Goal: Transaction & Acquisition: Book appointment/travel/reservation

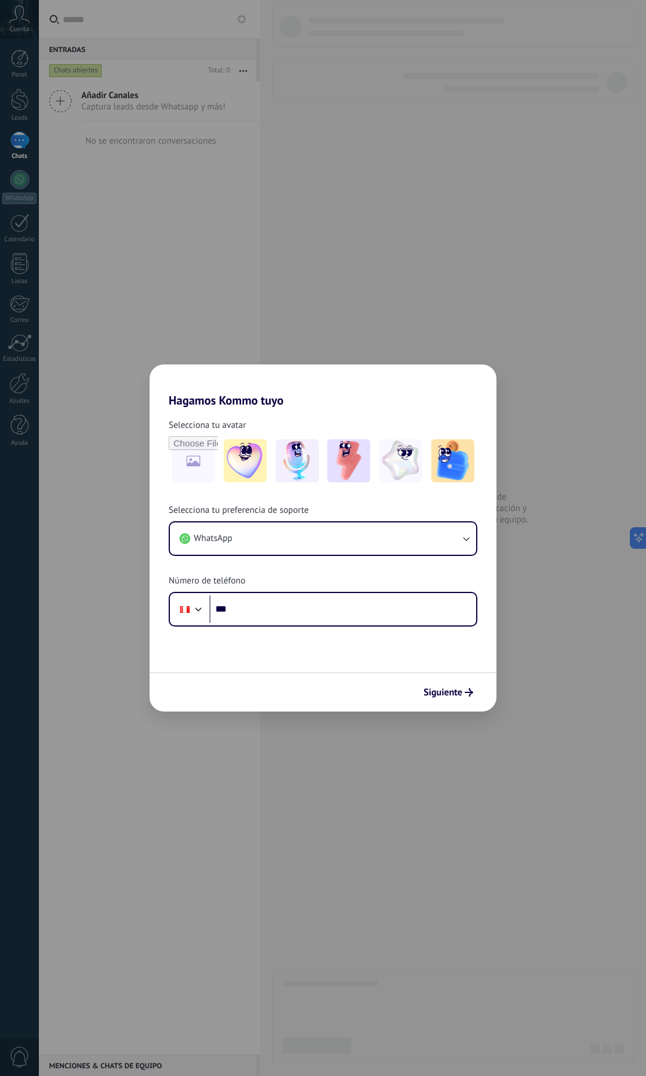
click at [405, 303] on div "Hagamos Kommo tuyo Selecciona tu avatar Selecciona tu preferencia de soporte Wh…" at bounding box center [323, 538] width 646 height 1076
click at [25, 20] on div "Hagamos Kommo tuyo Selecciona tu avatar Selecciona tu preferencia de soporte Wh…" at bounding box center [323, 538] width 646 height 1076
click at [330, 397] on h2 "Hagamos Kommo tuyo" at bounding box center [323, 385] width 347 height 43
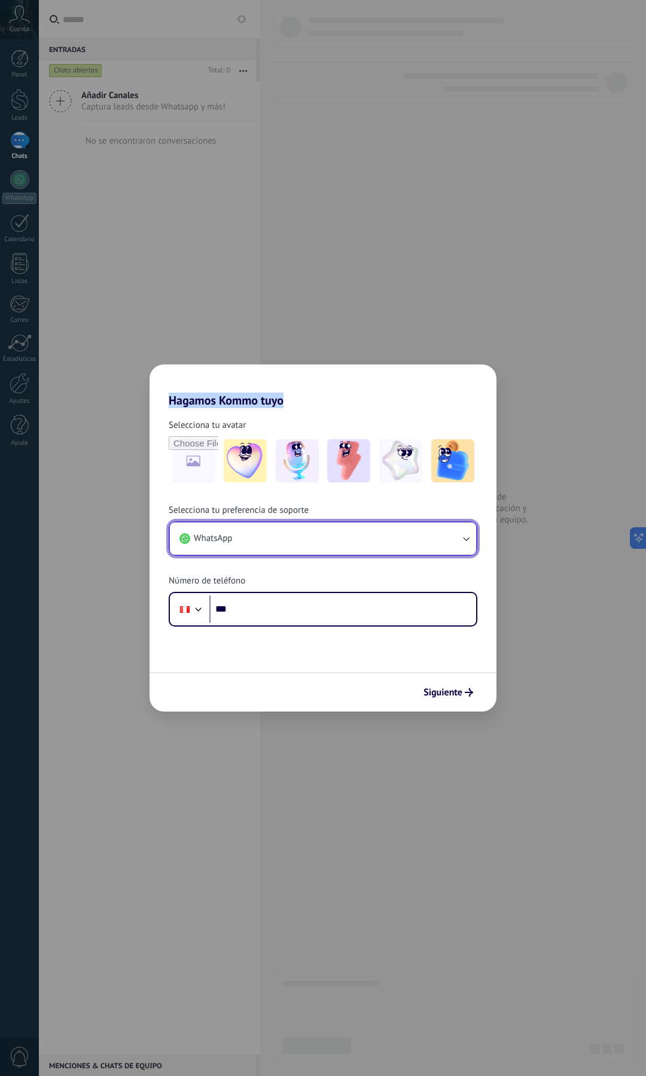
click at [260, 540] on button "WhatsApp" at bounding box center [323, 538] width 306 height 32
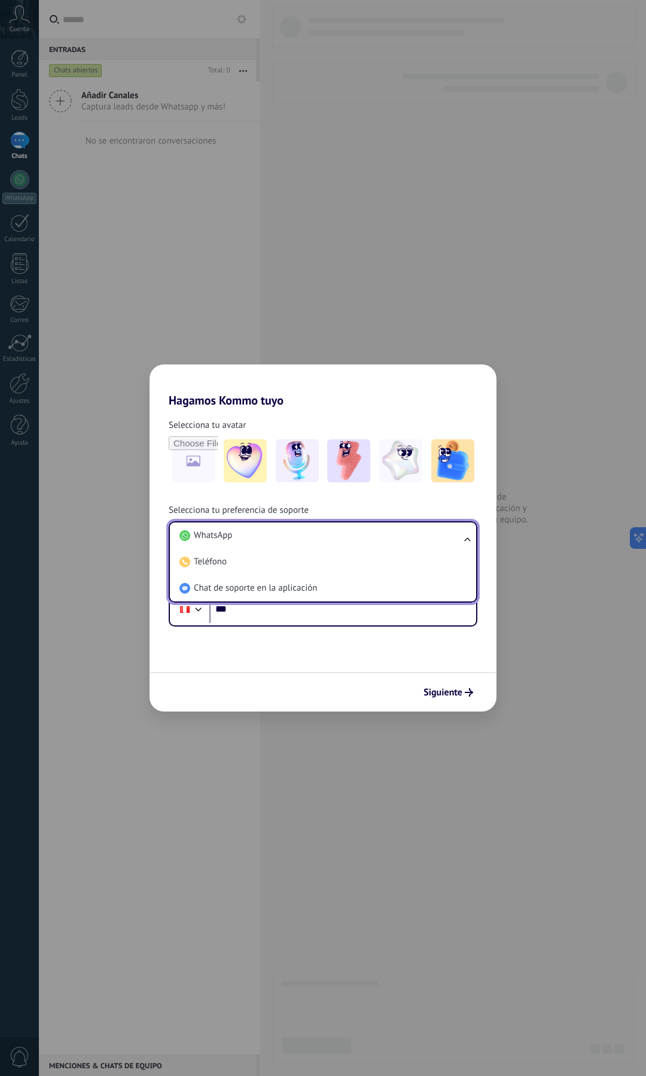
click at [260, 540] on li "WhatsApp" at bounding box center [321, 535] width 292 height 26
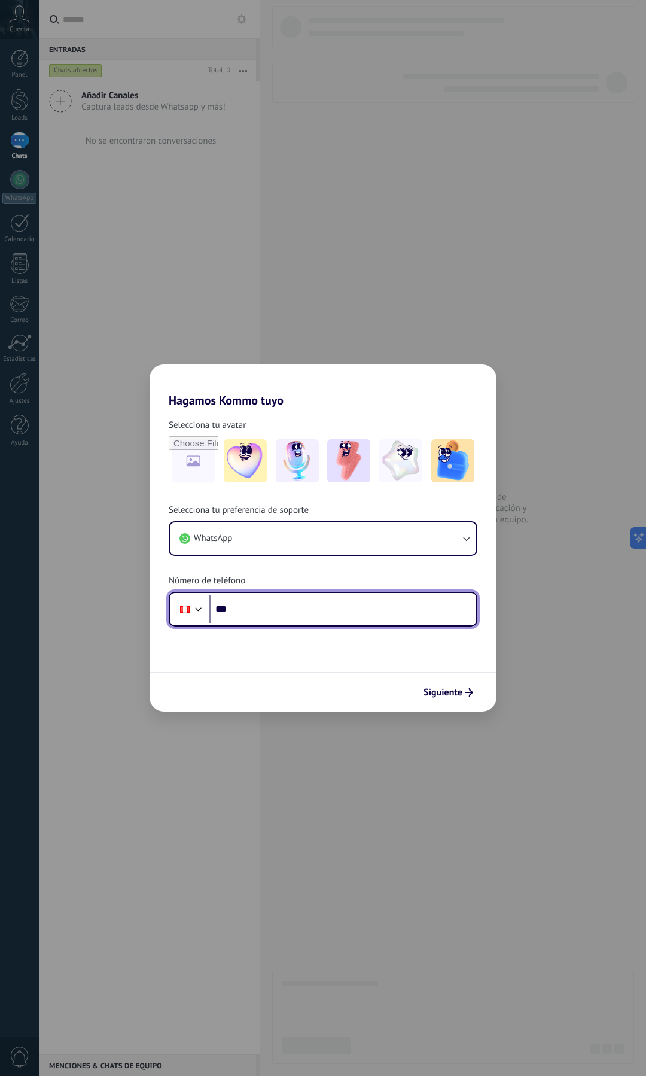
click at [272, 614] on input "***" at bounding box center [342, 609] width 267 height 28
type input "**"
click at [191, 603] on div at bounding box center [198, 608] width 14 height 14
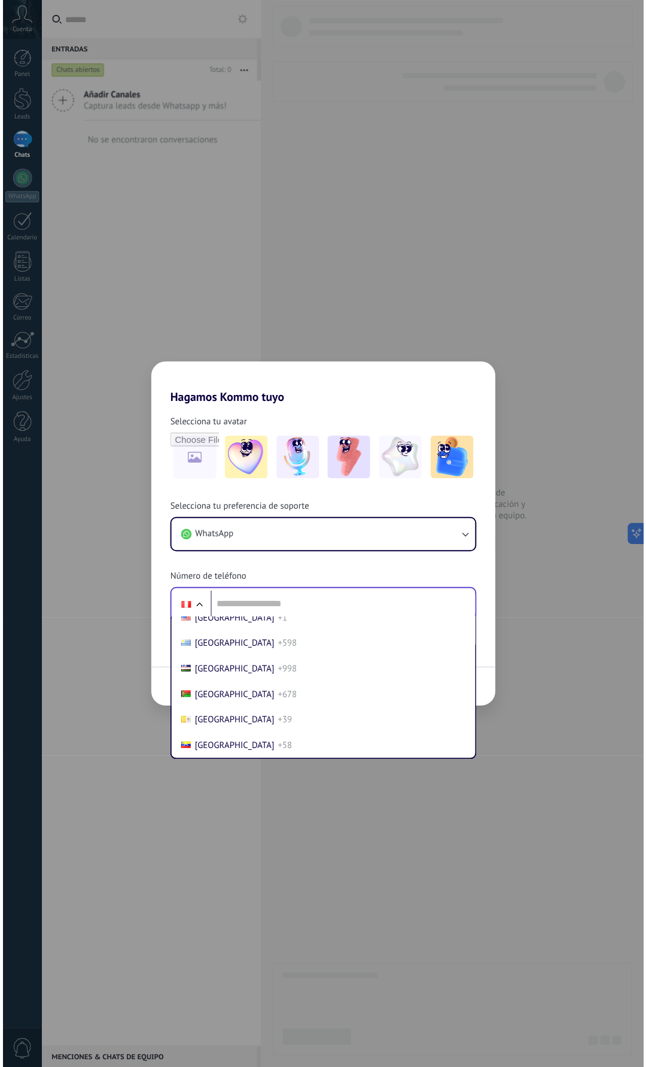
scroll to position [5183, 0]
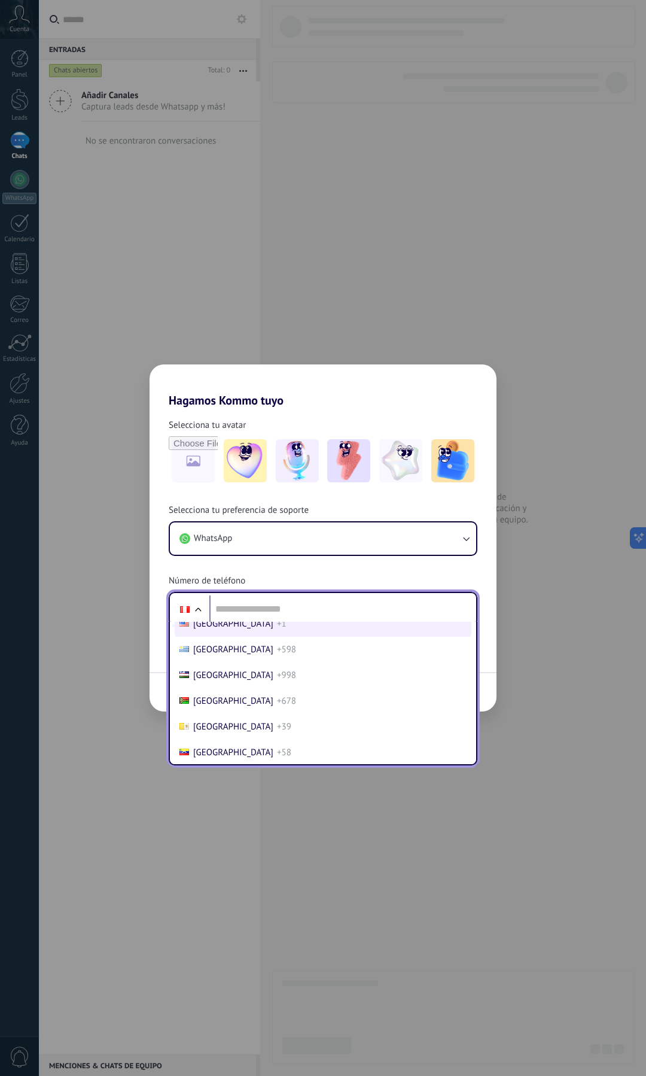
click at [215, 630] on span "United States" at bounding box center [233, 623] width 80 height 11
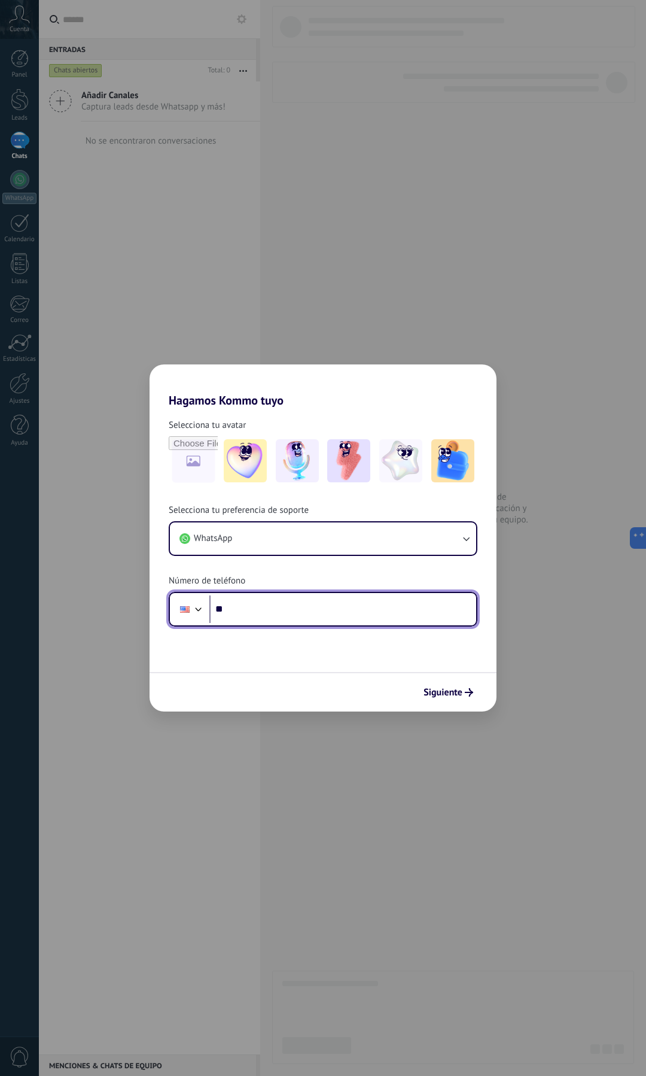
click at [259, 601] on input "**" at bounding box center [342, 609] width 267 height 28
type input "**********"
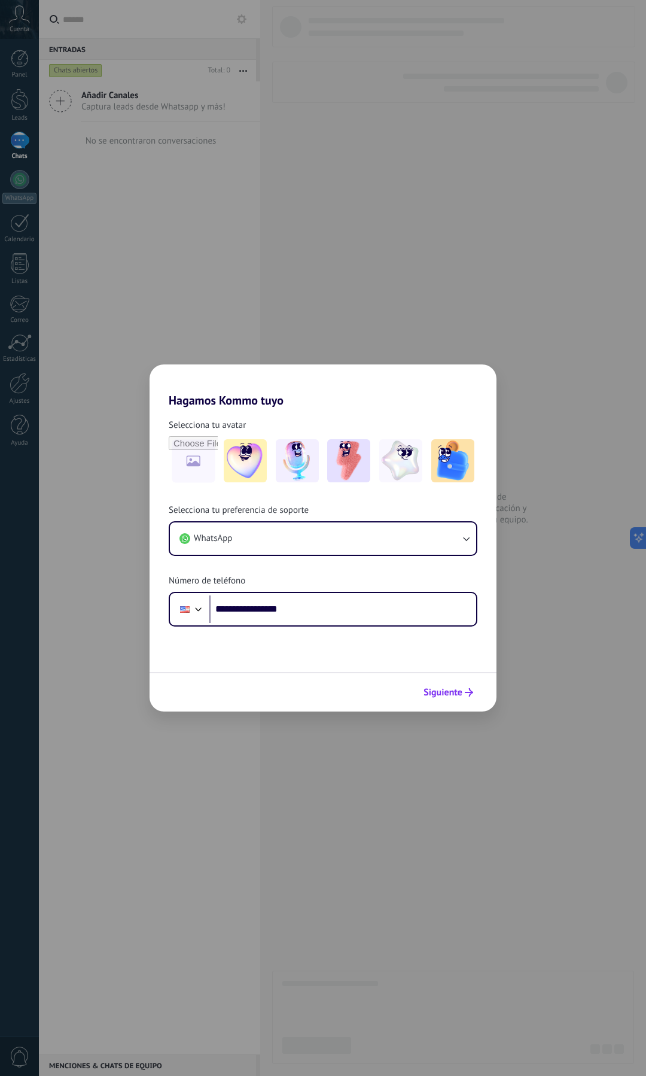
click at [443, 694] on span "Siguiente" at bounding box center [443, 692] width 39 height 8
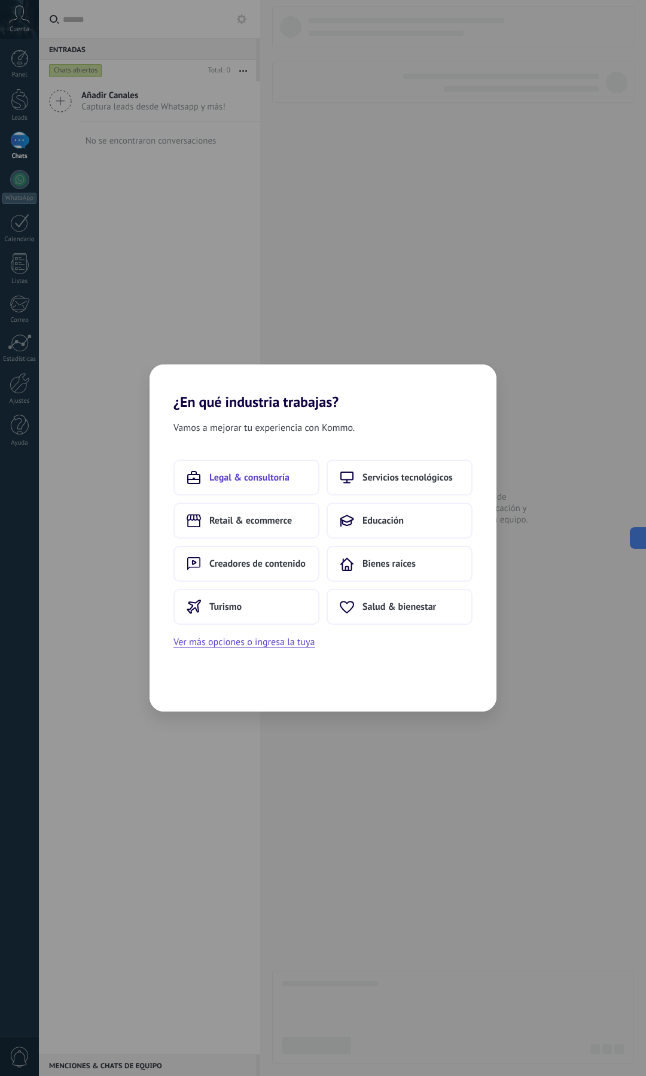
click at [284, 478] on span "Legal & consultoría" at bounding box center [249, 478] width 80 height 12
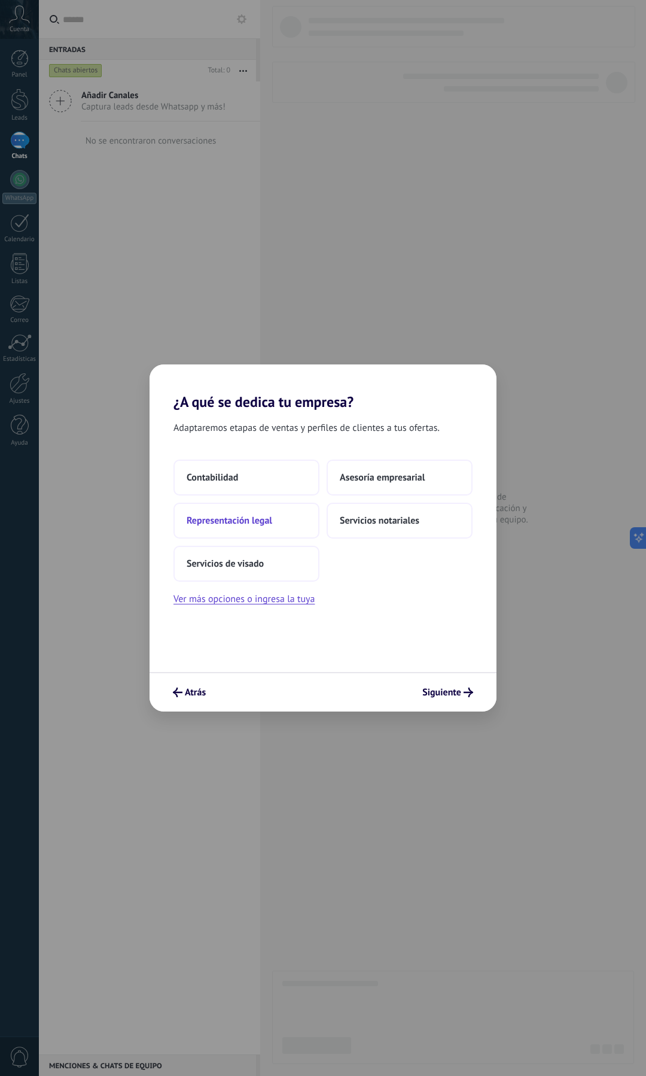
click at [267, 518] on span "Representación legal" at bounding box center [230, 521] width 86 height 12
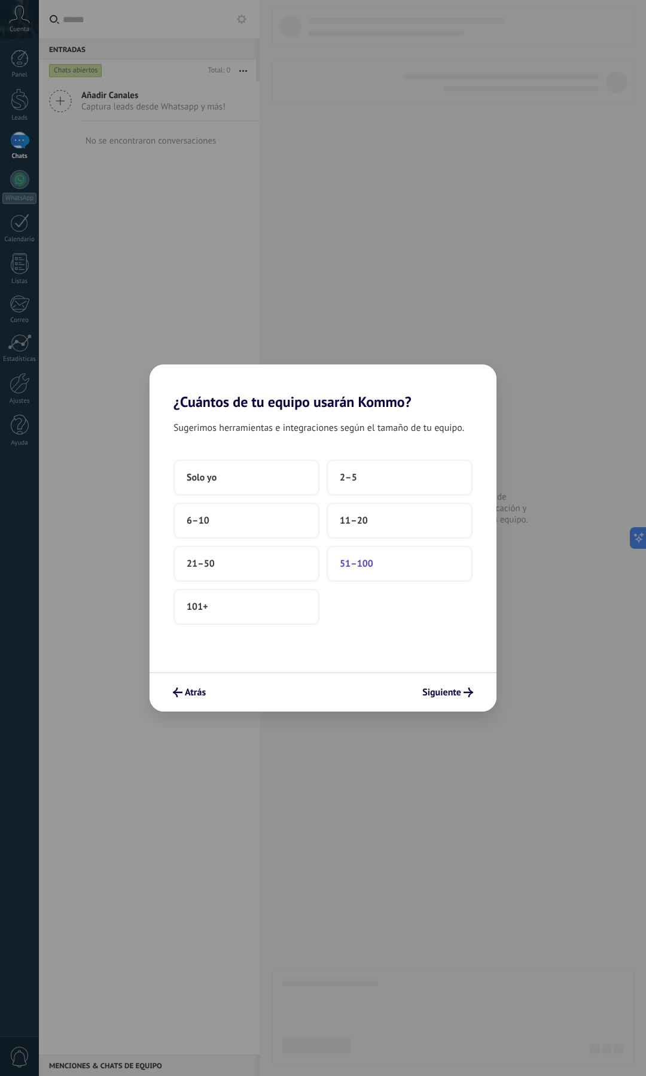
click at [361, 562] on span "51–100" at bounding box center [357, 564] width 34 height 12
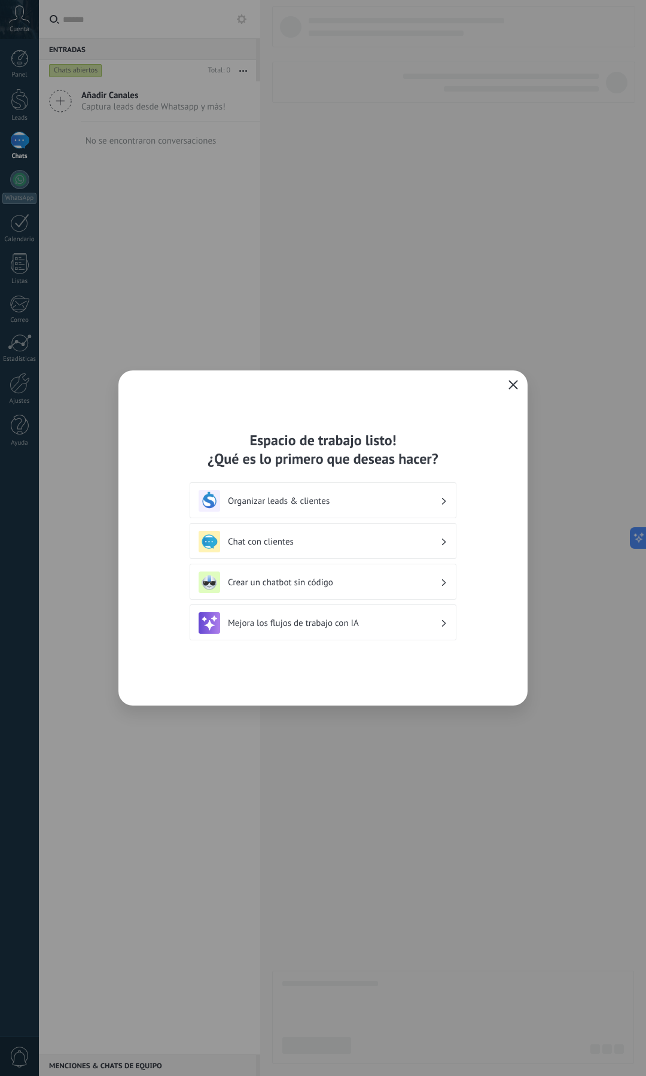
click at [264, 580] on h3 "Crear un chatbot sin código" at bounding box center [334, 582] width 212 height 11
click at [281, 583] on h3 "Crear un chatbot sin código" at bounding box center [334, 582] width 212 height 11
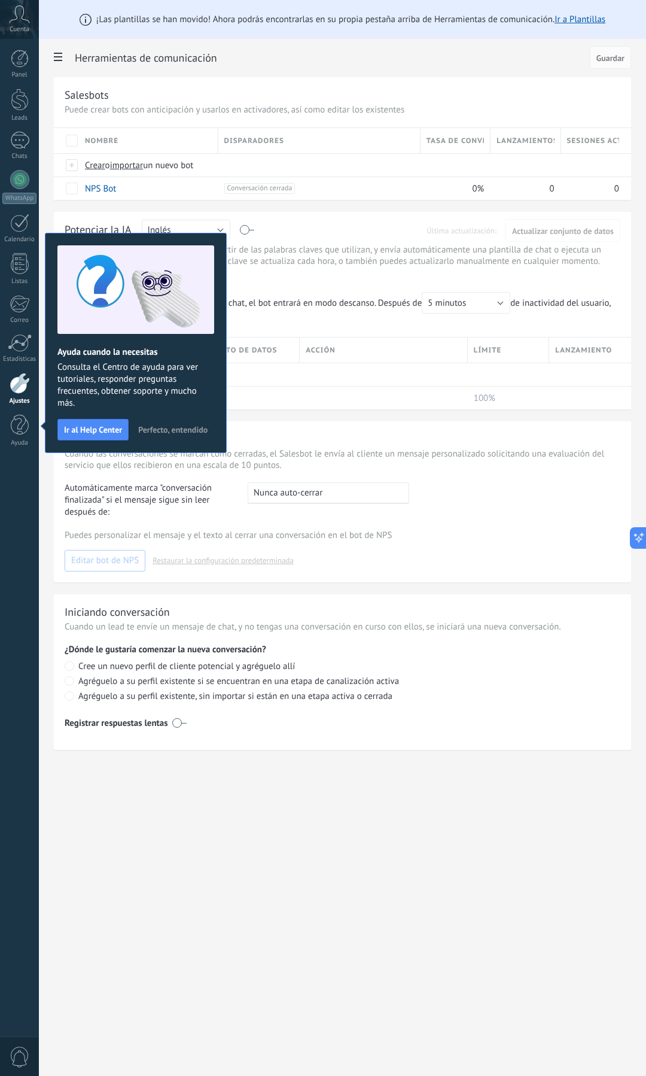
click at [156, 431] on span "Perfecto, entendido" at bounding box center [172, 429] width 69 height 8
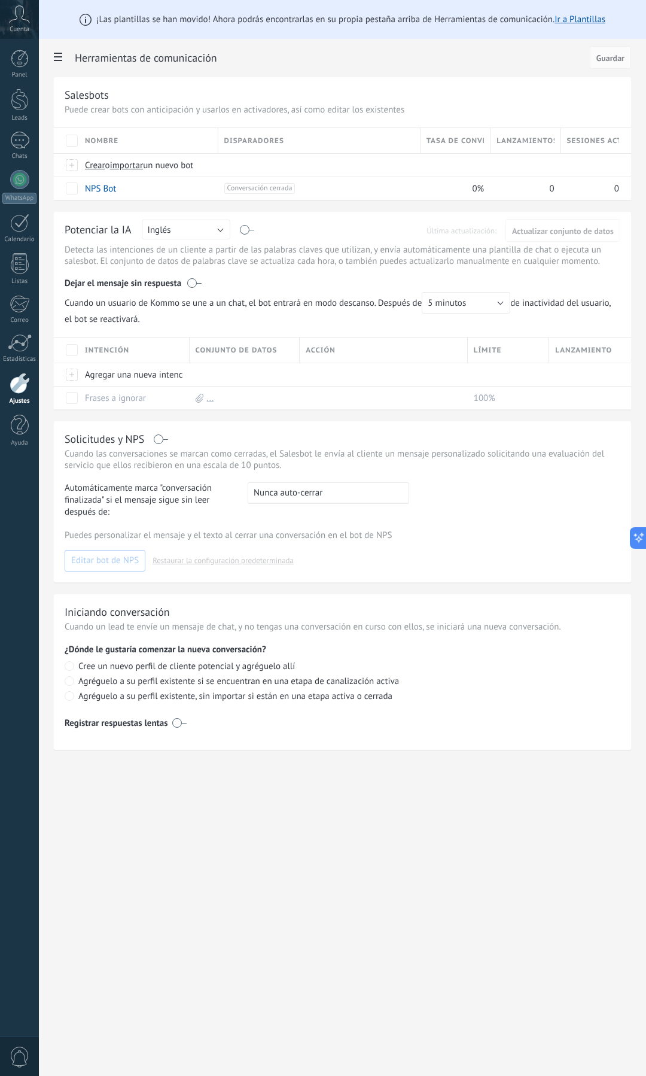
click at [27, 29] on span "Cuenta" at bounding box center [20, 30] width 20 height 8
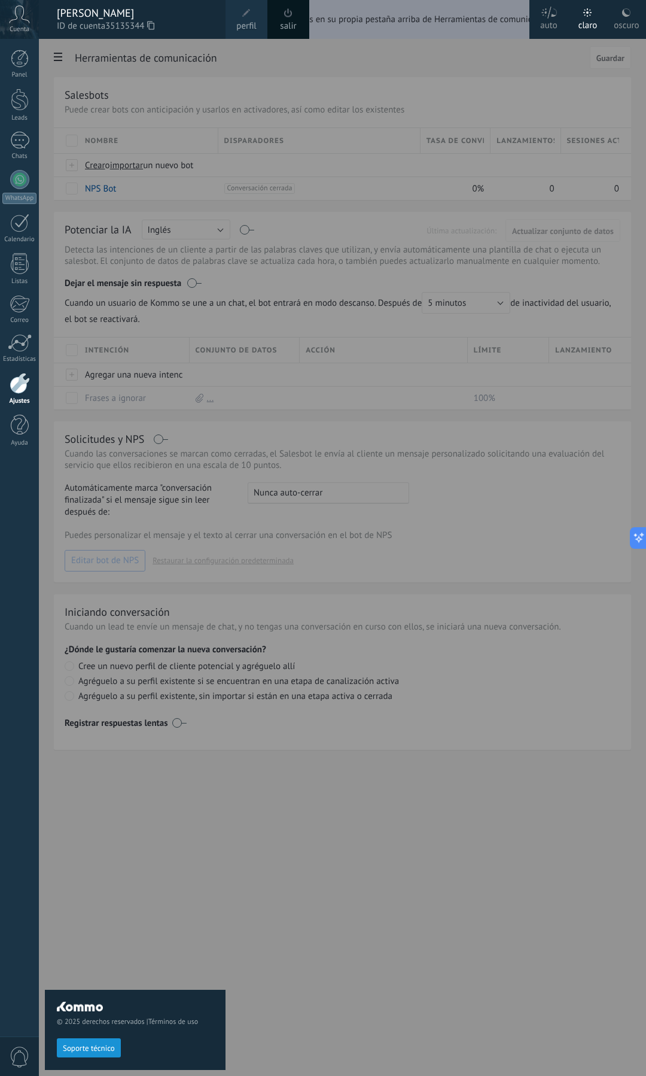
click at [624, 25] on div "oscuro" at bounding box center [626, 23] width 25 height 31
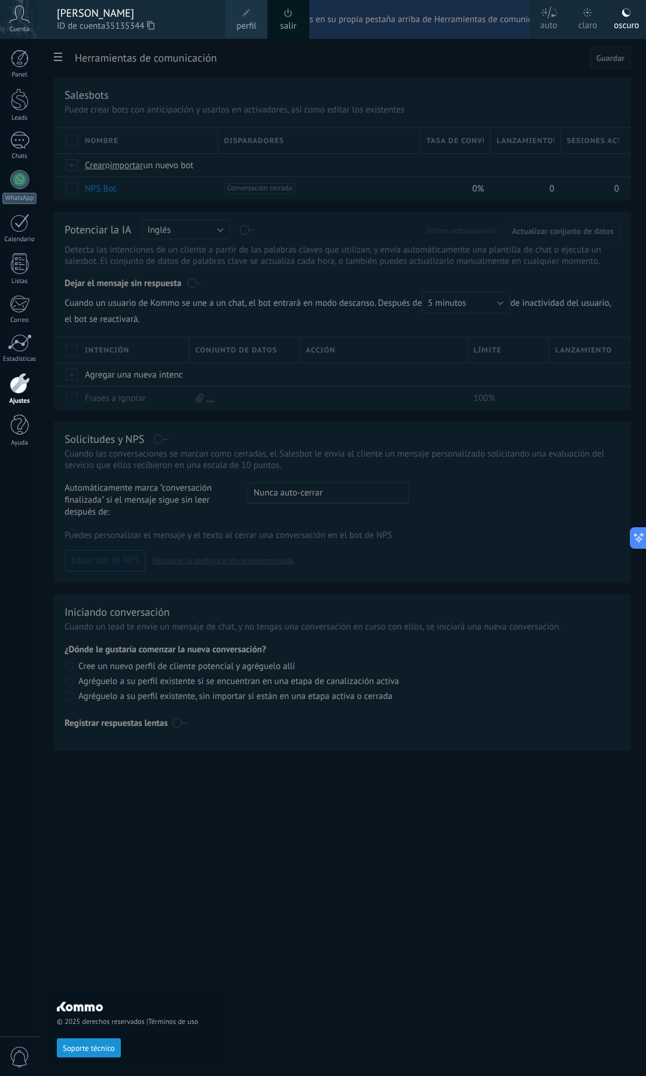
click at [253, 20] on span "perfil" at bounding box center [246, 26] width 20 height 13
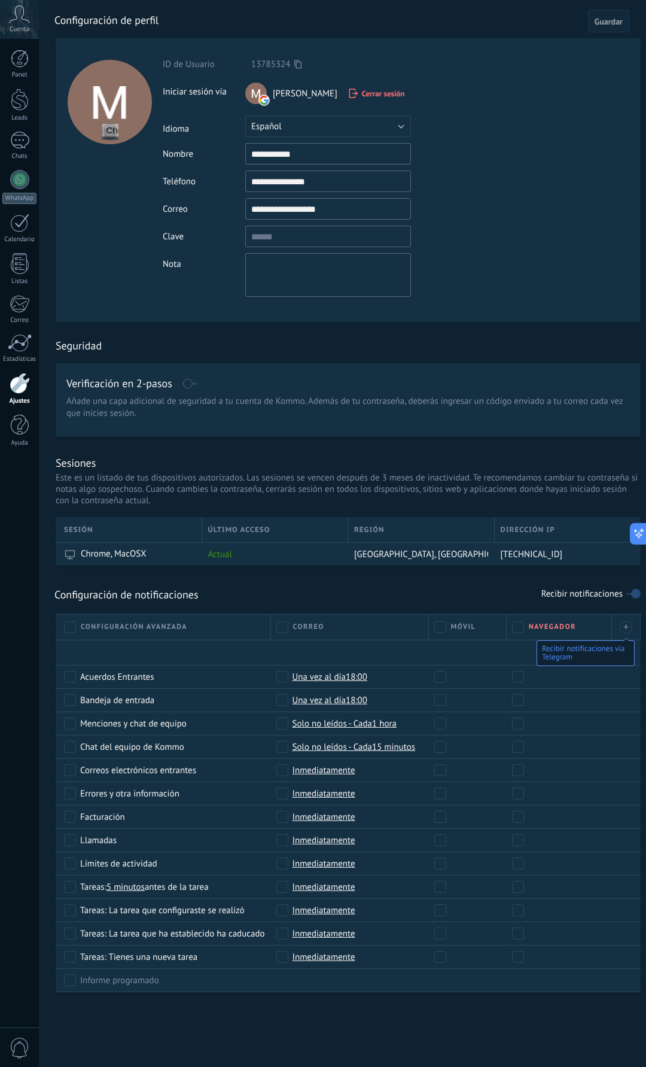
click at [254, 90] on div at bounding box center [256, 94] width 22 height 22
click at [265, 137] on button "Español" at bounding box center [328, 126] width 166 height 22
click at [267, 151] on span "English" at bounding box center [322, 146] width 169 height 11
click at [612, 19] on span "Guardar" at bounding box center [609, 21] width 28 height 8
click at [285, 126] on button "Español" at bounding box center [328, 126] width 166 height 22
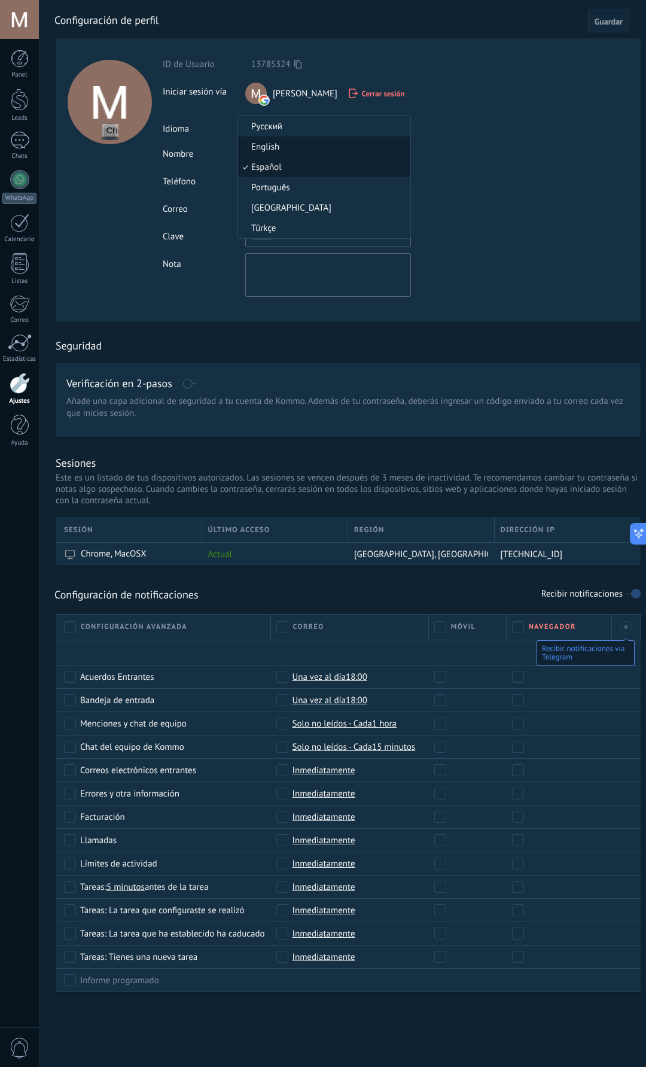
click at [272, 147] on span "English" at bounding box center [322, 146] width 169 height 11
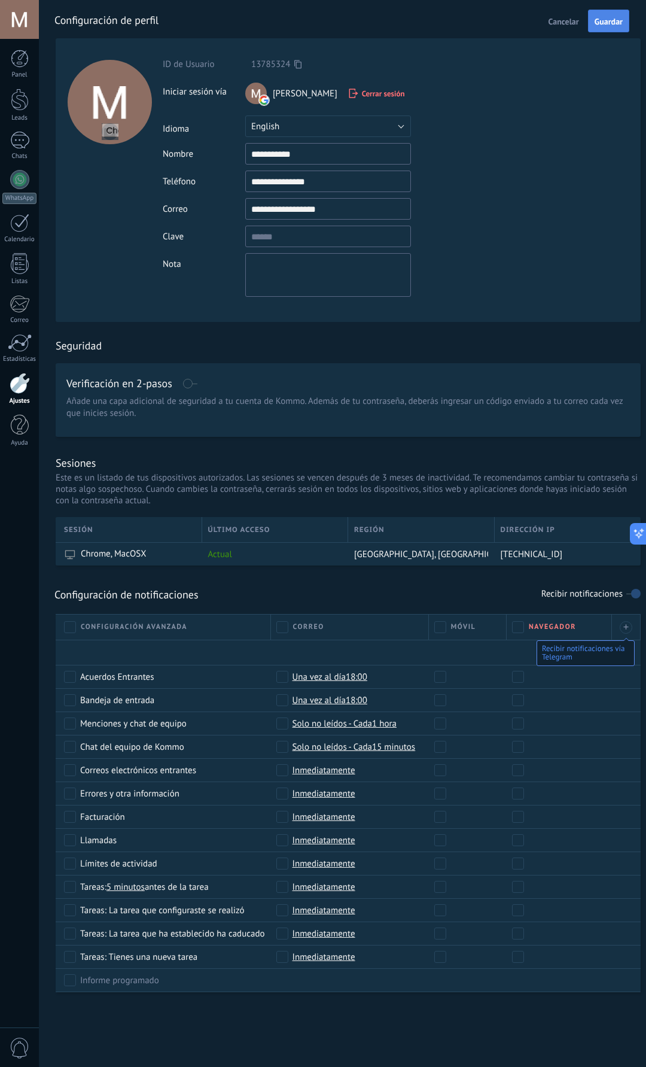
click at [609, 25] on span "Guardar" at bounding box center [609, 21] width 28 height 8
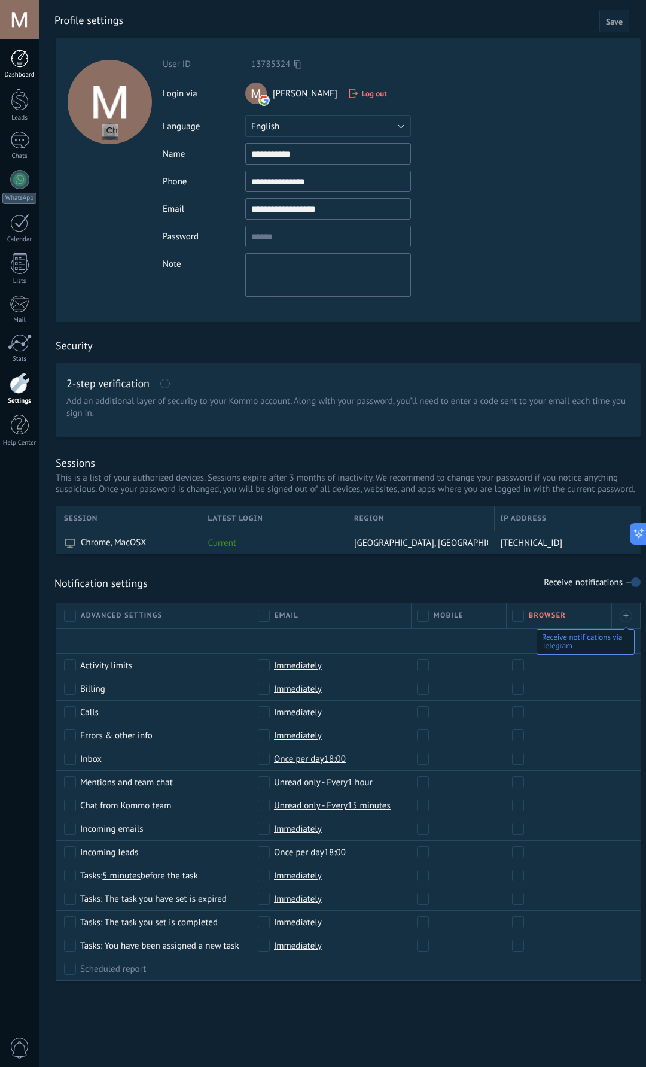
click at [16, 64] on div at bounding box center [20, 59] width 18 height 18
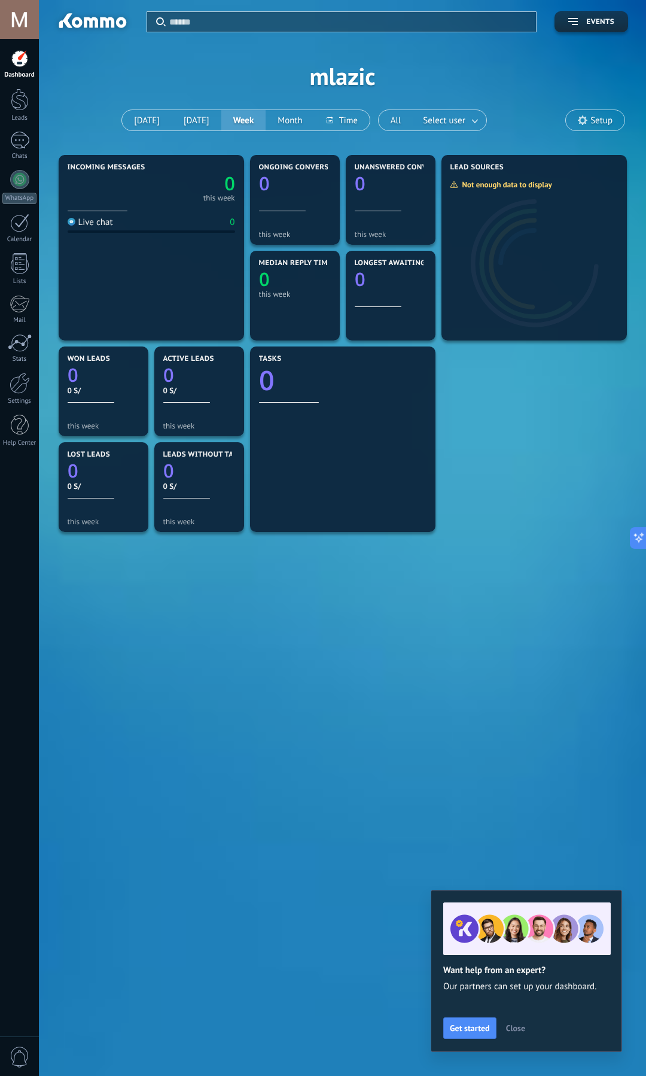
click at [515, 1025] on span "Close" at bounding box center [515, 1028] width 19 height 8
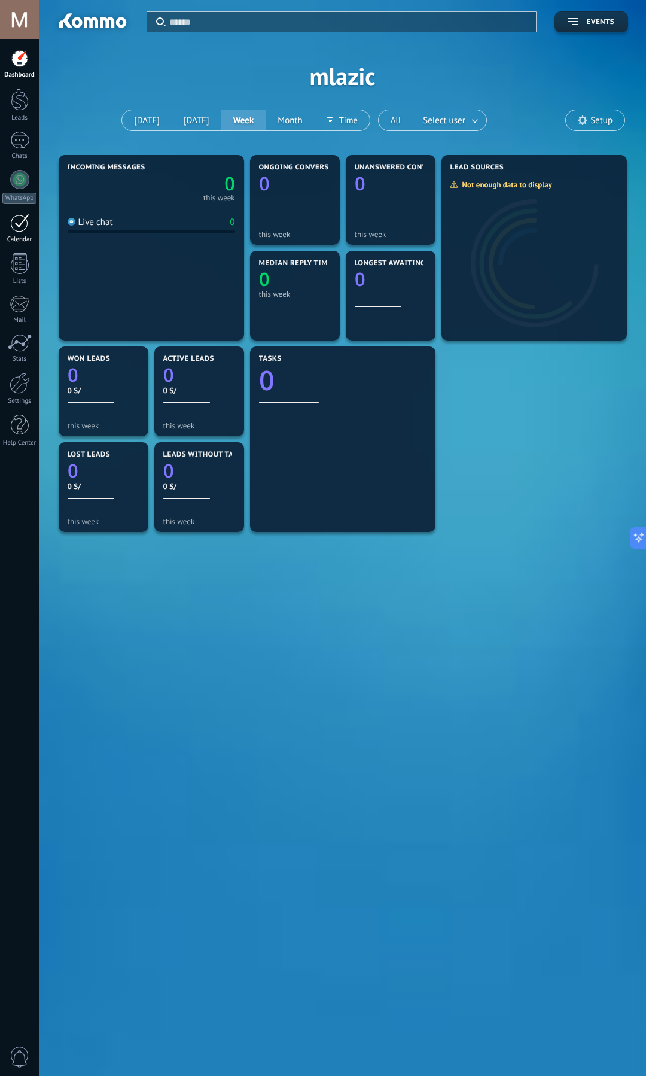
click at [23, 223] on div at bounding box center [19, 223] width 19 height 19
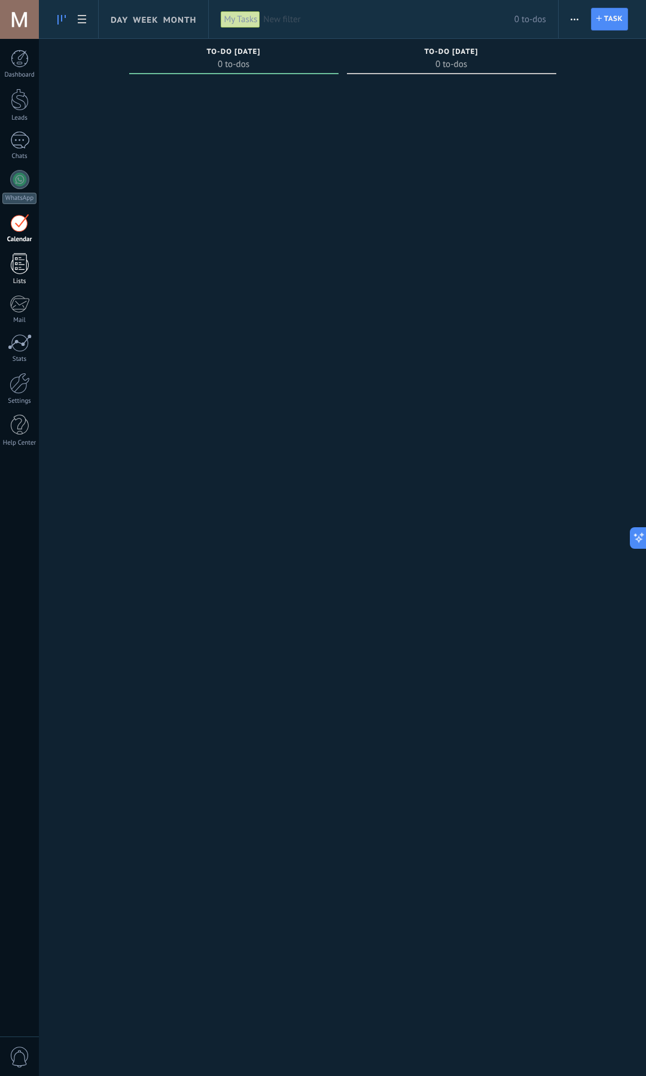
click at [21, 260] on div at bounding box center [20, 263] width 18 height 21
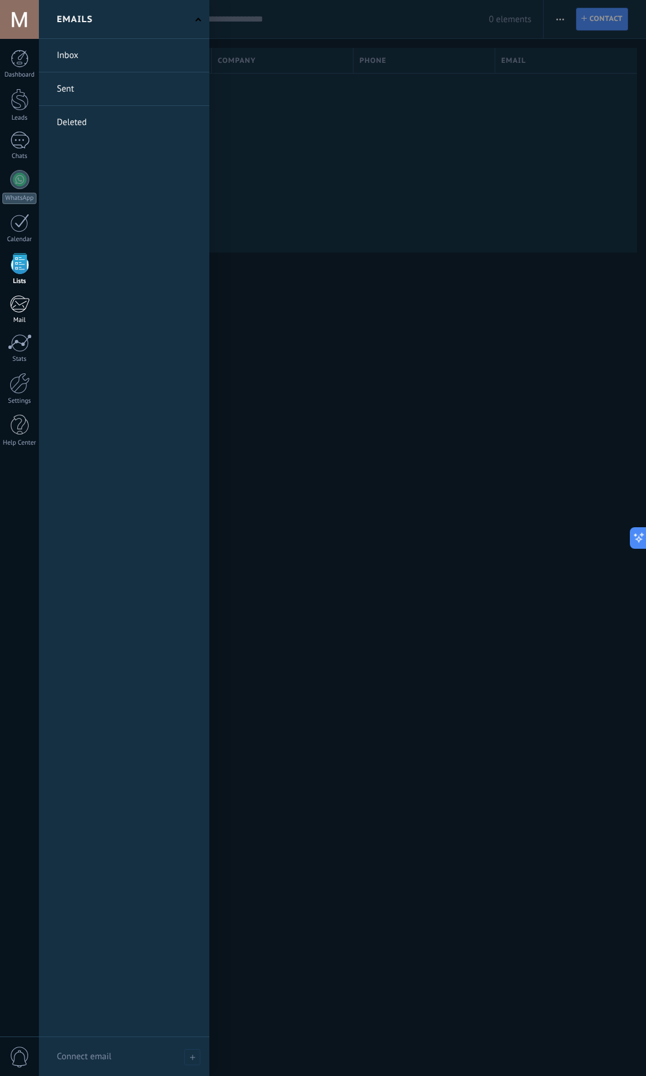
click at [19, 315] on link "Mail" at bounding box center [19, 309] width 39 height 29
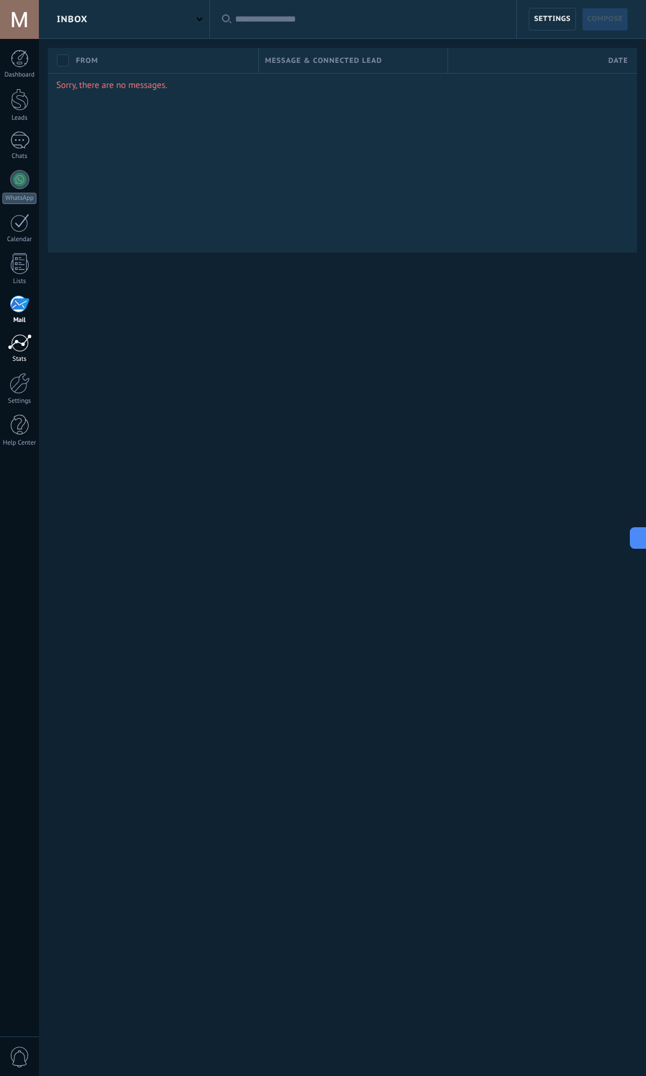
click at [19, 343] on div at bounding box center [20, 343] width 24 height 18
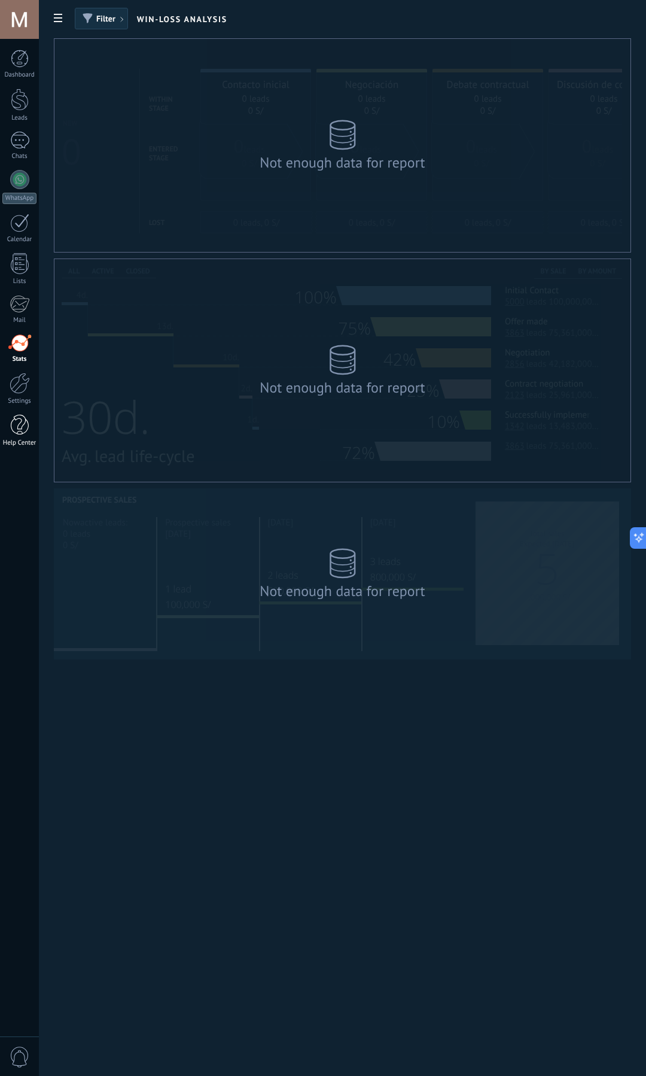
click at [22, 432] on div at bounding box center [20, 425] width 18 height 21
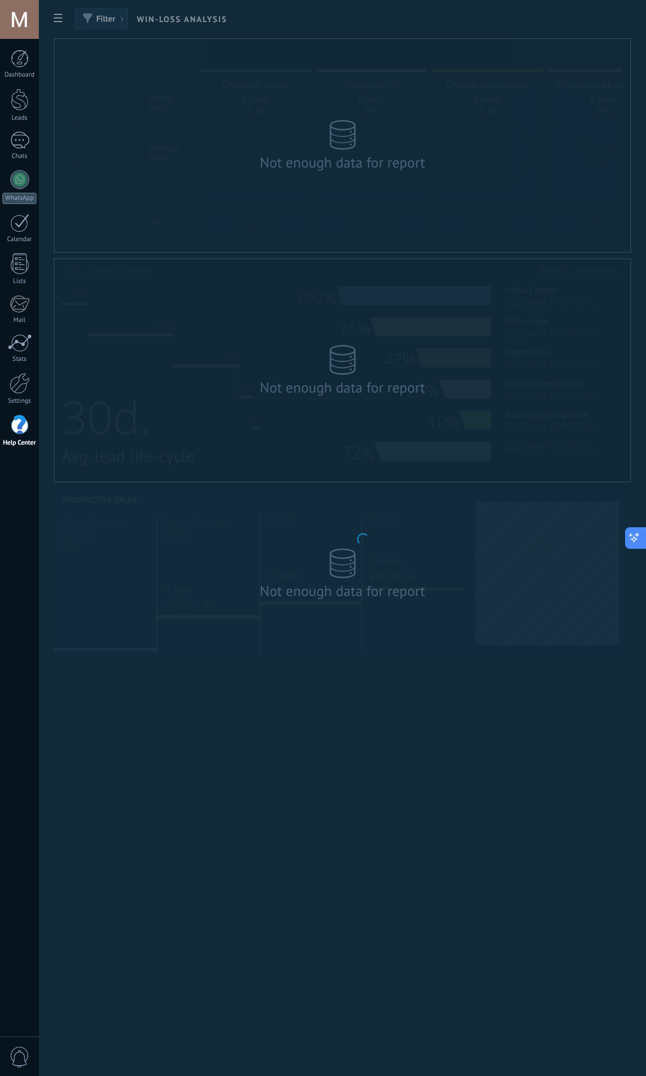
click at [633, 537] on icon at bounding box center [634, 538] width 13 height 13
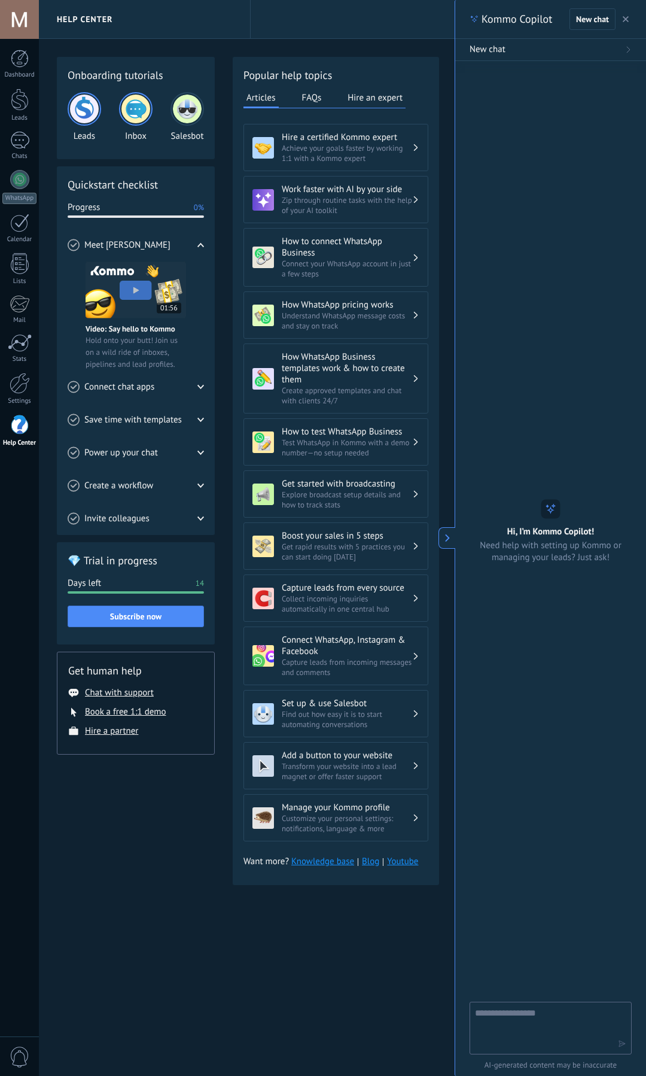
click at [504, 1050] on div at bounding box center [551, 1028] width 162 height 53
click at [517, 1035] on textarea at bounding box center [542, 1027] width 135 height 43
type textarea "**********"
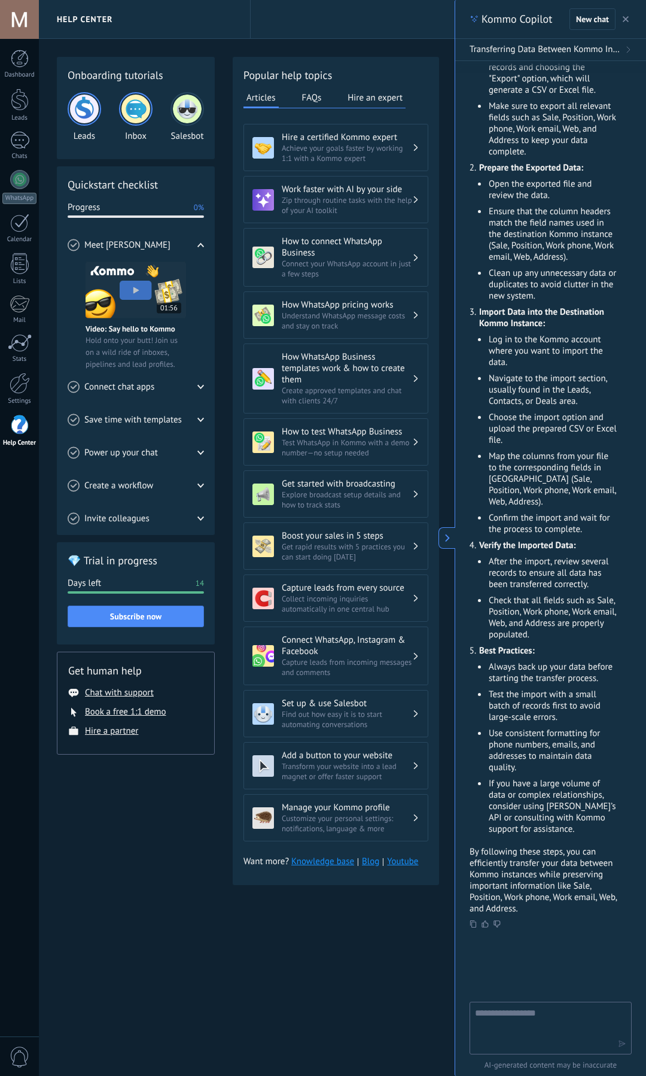
scroll to position [327, 0]
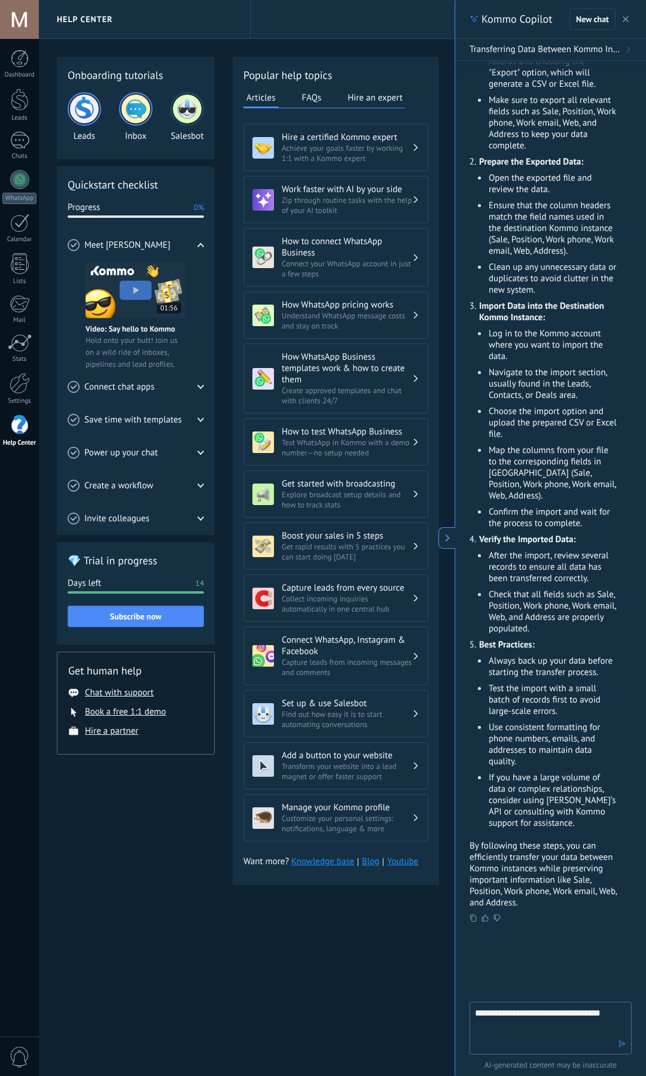
type textarea "**********"
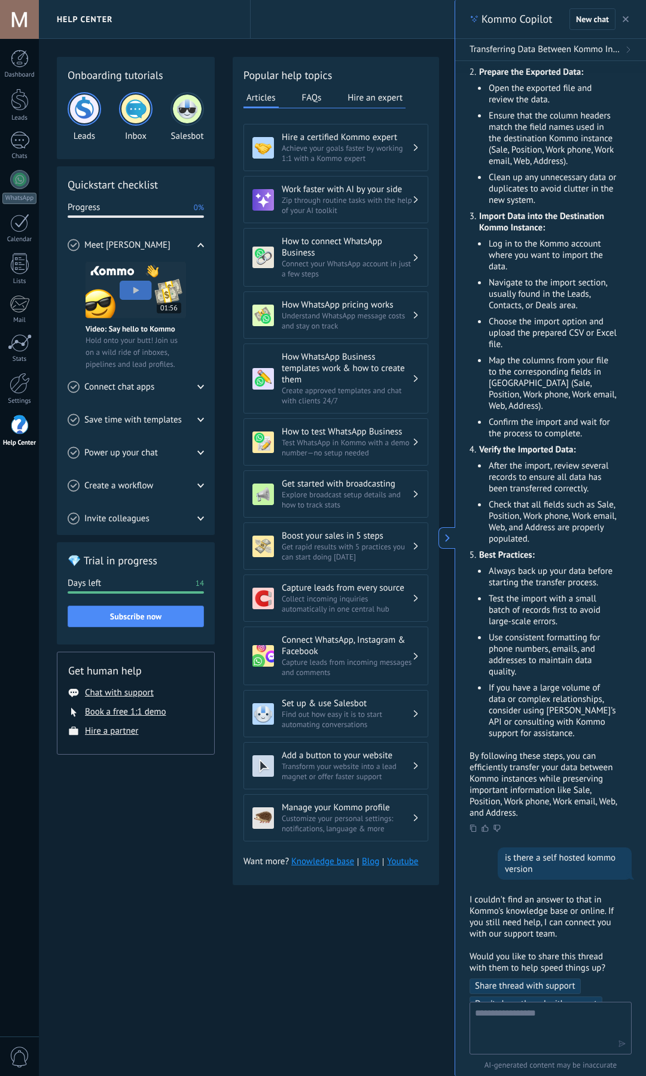
scroll to position [525, 0]
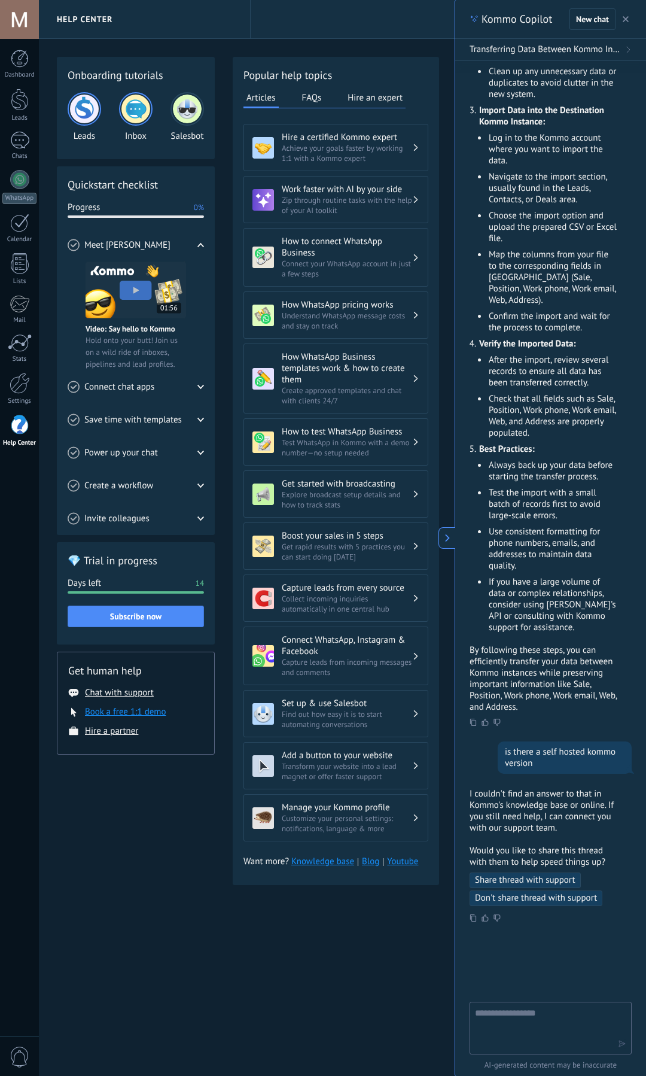
click at [110, 712] on button "Book a free 1:1 demo" at bounding box center [125, 711] width 81 height 11
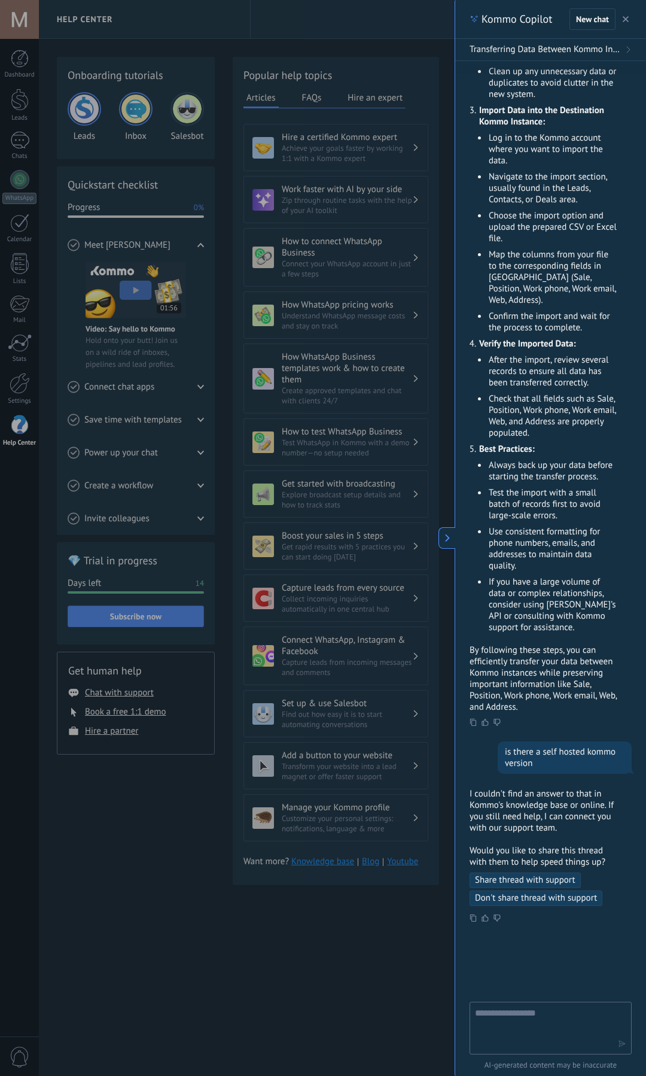
click at [447, 537] on icon at bounding box center [447, 538] width 8 height 8
